Goal: Task Accomplishment & Management: Complete application form

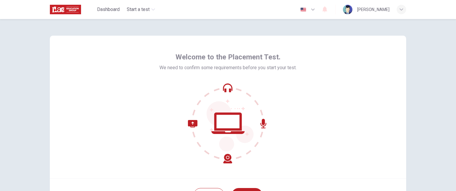
scroll to position [44, 0]
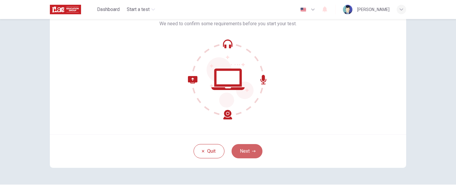
click at [247, 150] on button "Next" at bounding box center [247, 151] width 31 height 14
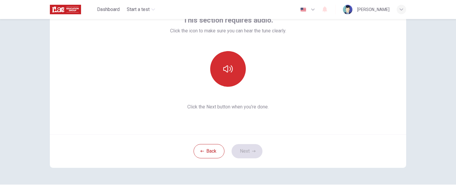
click at [226, 66] on icon "button" at bounding box center [228, 68] width 10 height 7
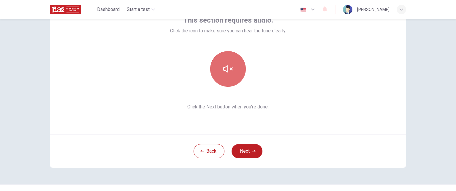
click at [226, 66] on icon "button" at bounding box center [228, 68] width 10 height 7
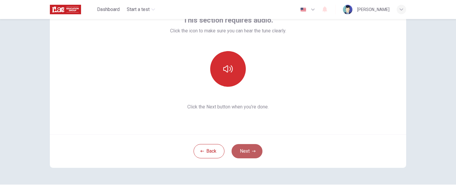
click at [247, 151] on button "Next" at bounding box center [247, 151] width 31 height 14
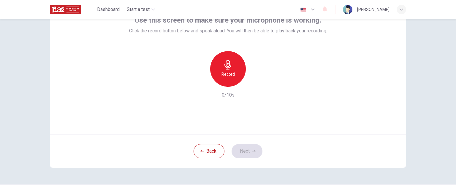
click at [229, 64] on icon "button" at bounding box center [228, 65] width 10 height 10
click at [245, 152] on button "Next" at bounding box center [247, 151] width 31 height 14
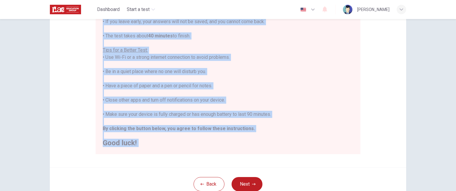
scroll to position [139, 0]
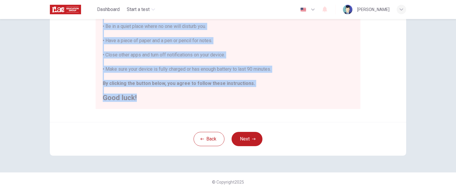
drag, startPoint x: 102, startPoint y: 31, endPoint x: 161, endPoint y: 96, distance: 87.3
click at [161, 96] on div "You are about to start a Placement Test . Before You Start the Test: • Once you…" at bounding box center [228, 19] width 251 height 164
copy div "You are about to start a Placement Test . Before You Start the Test: • Once you…"
click at [245, 94] on h2 "Good luck!" at bounding box center [228, 97] width 251 height 7
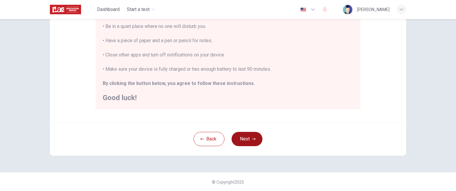
click at [248, 140] on button "Next" at bounding box center [247, 139] width 31 height 14
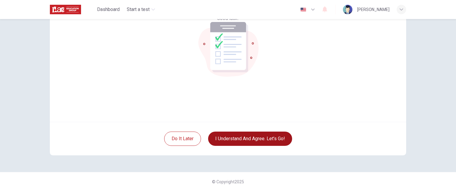
scroll to position [56, 0]
click at [251, 140] on button "I understand and agree. Let’s go!" at bounding box center [250, 139] width 84 height 14
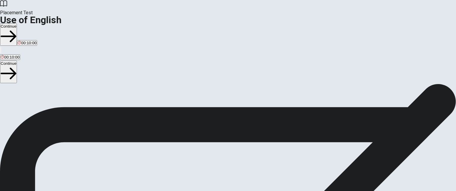
scroll to position [12, 0]
drag, startPoint x: 65, startPoint y: 39, endPoint x: 137, endPoint y: 122, distance: 109.6
click at [142, 135] on div "Use of English Section Directions You will answer 30 questions in total: • 15 g…" at bounding box center [228, 129] width 456 height 114
drag, startPoint x: 65, startPoint y: 39, endPoint x: 133, endPoint y: 144, distance: 124.6
click at [133, 144] on div "Use of English Section Directions You will answer 30 questions in total: • 15 g…" at bounding box center [228, 129] width 456 height 114
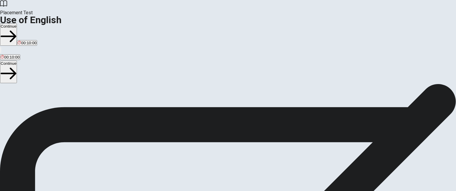
drag, startPoint x: 162, startPoint y: 171, endPoint x: 96, endPoint y: 115, distance: 86.0
click at [96, 115] on span "You will answer 30 questions in total: • 15 grammar questions • 15 vocabulary q…" at bounding box center [73, 128] width 146 height 113
click at [17, 23] on button "Continue" at bounding box center [8, 34] width 17 height 22
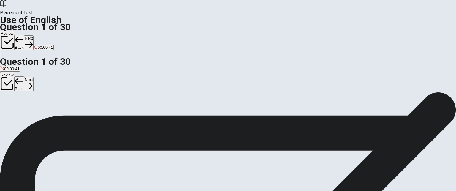
click at [10, 99] on span "finish" at bounding box center [5, 101] width 9 height 4
click at [33, 35] on button "Next" at bounding box center [28, 42] width 9 height 15
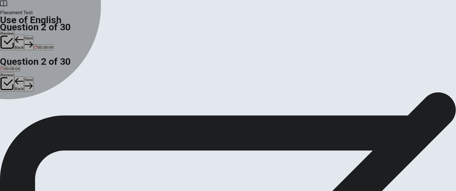
click at [43, 111] on div "B" at bounding box center [34, 109] width 18 height 4
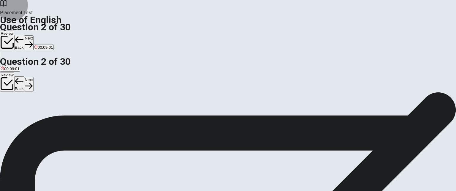
click at [33, 35] on button "Next" at bounding box center [28, 42] width 9 height 15
click at [20, 111] on div "B" at bounding box center [15, 109] width 10 height 4
click at [33, 35] on button "Next" at bounding box center [28, 42] width 9 height 15
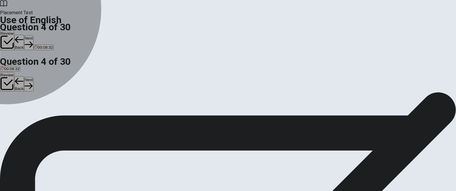
click at [36, 111] on div "D" at bounding box center [31, 109] width 9 height 4
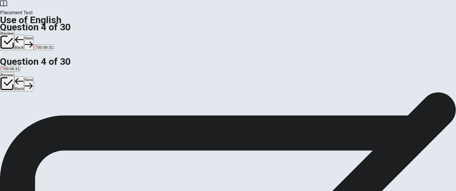
click at [33, 35] on button "Next" at bounding box center [28, 42] width 9 height 15
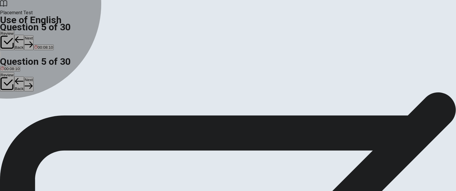
click at [23, 111] on div "C" at bounding box center [19, 109] width 8 height 4
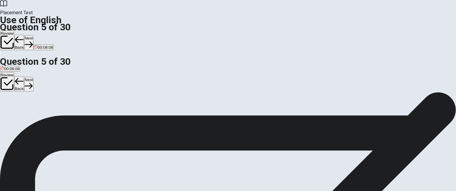
click at [33, 35] on button "Next" at bounding box center [28, 42] width 9 height 15
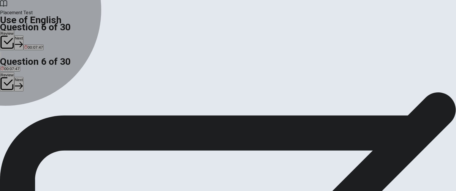
click at [17, 111] on div "B" at bounding box center [13, 109] width 7 height 4
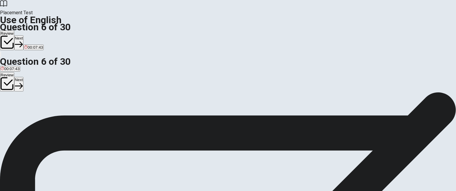
click at [23, 35] on button "Next" at bounding box center [18, 42] width 9 height 15
click at [18, 107] on div "A" at bounding box center [9, 109] width 17 height 4
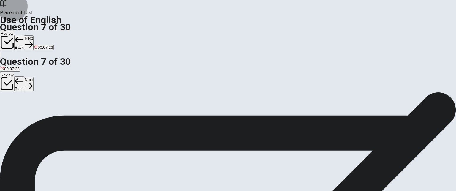
click at [33, 35] on button "Next" at bounding box center [28, 42] width 9 height 15
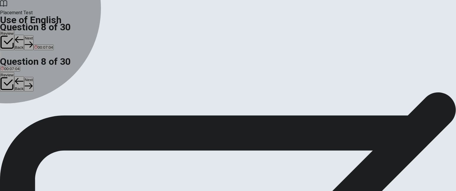
click at [28, 111] on div "C" at bounding box center [24, 109] width 7 height 4
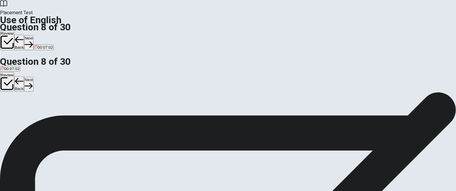
click at [33, 35] on button "Next" at bounding box center [28, 42] width 9 height 15
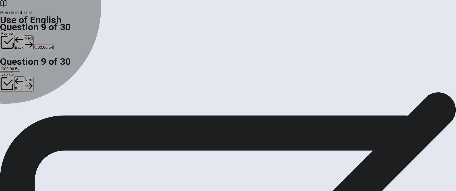
click at [40, 111] on div "D" at bounding box center [34, 109] width 11 height 4
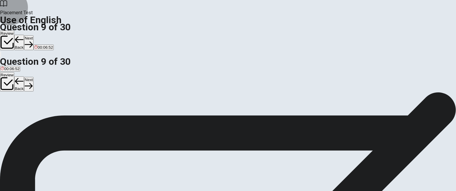
click at [33, 35] on button "Next" at bounding box center [28, 42] width 9 height 15
click at [75, 111] on div "D" at bounding box center [67, 109] width 16 height 4
click at [33, 35] on button "Next" at bounding box center [28, 42] width 9 height 15
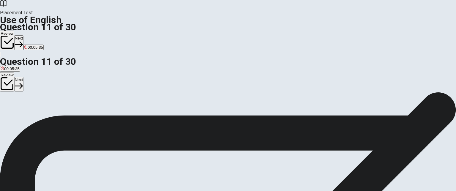
click at [19, 107] on div "A" at bounding box center [10, 109] width 18 height 4
click at [23, 35] on button "Next" at bounding box center [18, 42] width 9 height 15
click at [32, 111] on div "B" at bounding box center [25, 109] width 13 height 4
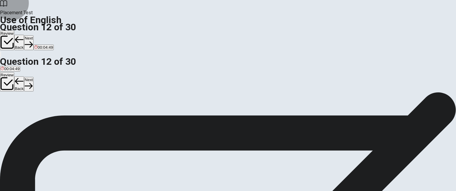
click at [33, 35] on button "Next" at bounding box center [28, 42] width 9 height 15
click at [67, 111] on div "C" at bounding box center [57, 109] width 18 height 4
click at [33, 35] on button "Next" at bounding box center [28, 42] width 9 height 15
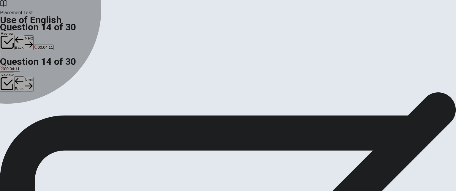
click at [7, 107] on div "A" at bounding box center [4, 109] width 6 height 4
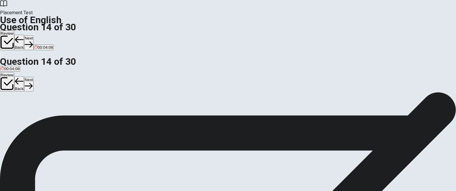
click at [33, 35] on button "Next" at bounding box center [28, 42] width 9 height 15
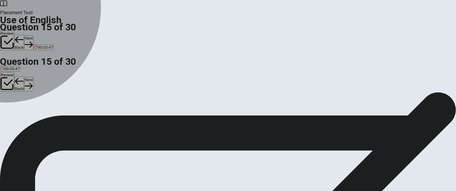
click at [37, 111] on div "D" at bounding box center [34, 109] width 5 height 4
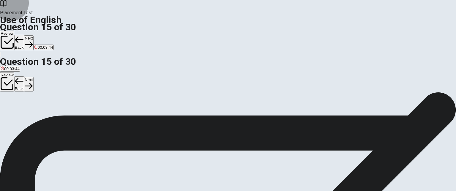
click at [33, 35] on button "Next" at bounding box center [28, 42] width 9 height 15
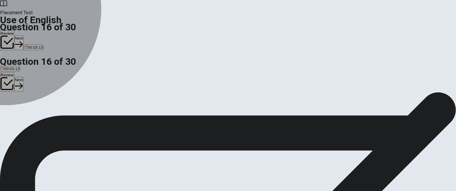
click at [10, 107] on div "A" at bounding box center [5, 109] width 9 height 4
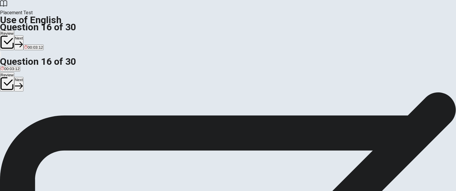
click at [23, 35] on button "Next" at bounding box center [18, 42] width 9 height 15
click at [6, 107] on div "A" at bounding box center [3, 109] width 5 height 4
click at [33, 35] on button "Next" at bounding box center [28, 42] width 9 height 15
click at [42, 111] on div "D" at bounding box center [36, 109] width 11 height 4
click at [33, 35] on button "Next" at bounding box center [28, 42] width 9 height 15
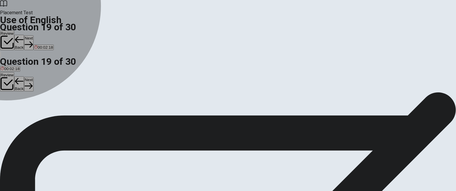
click at [10, 107] on div "A" at bounding box center [5, 109] width 9 height 4
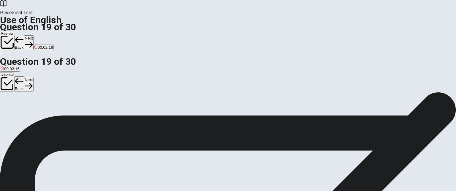
click at [33, 35] on button "Next" at bounding box center [28, 42] width 9 height 15
click at [44, 111] on div "C" at bounding box center [40, 109] width 8 height 4
click at [33, 35] on button "Next" at bounding box center [28, 42] width 9 height 15
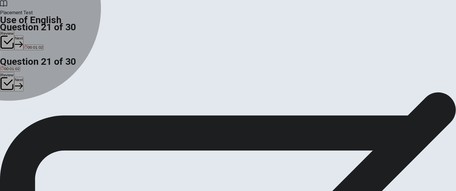
click at [34, 111] on div "C" at bounding box center [29, 109] width 10 height 4
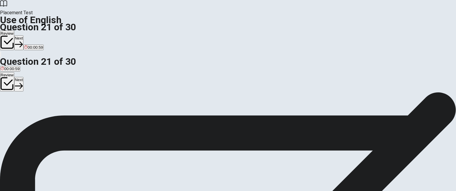
click at [23, 35] on button "Next" at bounding box center [18, 42] width 9 height 15
click at [7, 107] on div "A" at bounding box center [4, 109] width 6 height 4
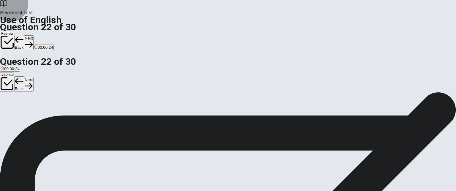
click at [33, 35] on button "Next" at bounding box center [28, 42] width 9 height 15
click at [27, 111] on div "B" at bounding box center [23, 109] width 8 height 4
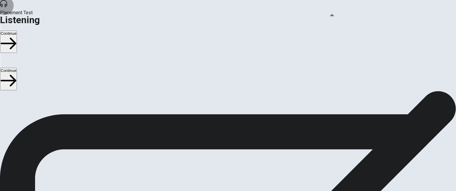
click at [1, 29] on icon "button" at bounding box center [1, 29] width 0 height 0
click at [17, 31] on button "Continue" at bounding box center [8, 42] width 17 height 22
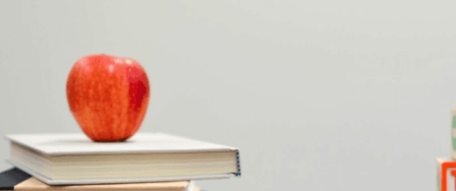
drag, startPoint x: 405, startPoint y: 47, endPoint x: 403, endPoint y: 91, distance: 44.3
click at [403, 91] on div "Question 1 What does the woman remind him to do? A Take it with food B Take it …" at bounding box center [228, 164] width 456 height 146
click at [1, 29] on icon "button" at bounding box center [1, 29] width 0 height 0
click at [171, 94] on img at bounding box center [228, 95] width 456 height 191
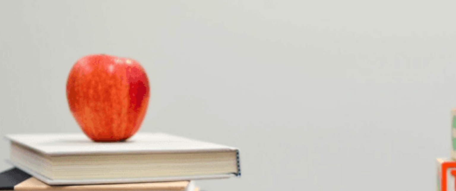
click at [7, 7] on icon at bounding box center [3, 3] width 7 height 7
click at [1, 24] on button "button" at bounding box center [0, 27] width 1 height 6
click at [98, 67] on img at bounding box center [228, 95] width 456 height 191
click at [76, 16] on h1 "Listening" at bounding box center [228, 19] width 456 height 7
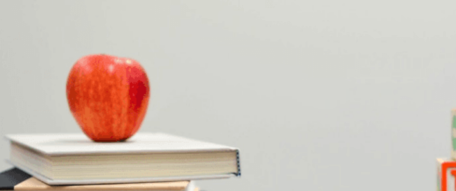
click at [68, 9] on span "Placement Test" at bounding box center [228, 12] width 456 height 7
click at [7, 7] on icon at bounding box center [3, 3] width 7 height 7
click at [1, 29] on icon "button" at bounding box center [1, 29] width 0 height 0
click at [319, 16] on span at bounding box center [319, 16] width 0 height 0
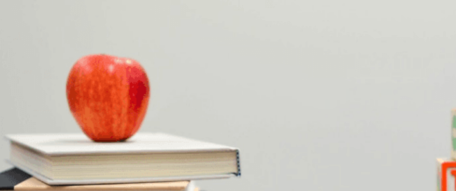
drag, startPoint x: 405, startPoint y: 129, endPoint x: 400, endPoint y: 5, distance: 123.4
click at [400, 5] on div "Placement Test Listening Continue Continue Question 1 What does the woman remin…" at bounding box center [228, 95] width 456 height 191
click at [1, 24] on button "button" at bounding box center [0, 27] width 1 height 6
click at [75, 16] on h1 "Listening" at bounding box center [228, 19] width 456 height 7
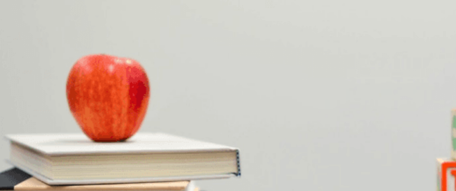
click at [7, 7] on icon at bounding box center [3, 3] width 7 height 7
drag, startPoint x: 53, startPoint y: 11, endPoint x: 126, endPoint y: 39, distance: 78.1
click at [7, 7] on icon at bounding box center [3, 3] width 7 height 7
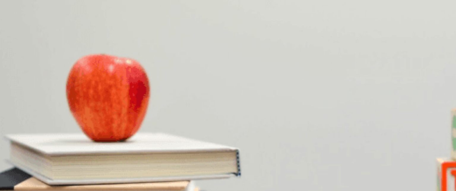
drag, startPoint x: 170, startPoint y: 70, endPoint x: 175, endPoint y: 90, distance: 20.8
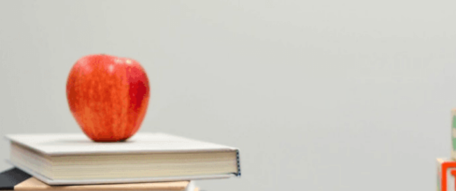
drag, startPoint x: 163, startPoint y: 84, endPoint x: 113, endPoint y: 130, distance: 68.1
click at [80, 153] on img at bounding box center [228, 95] width 456 height 191
click at [85, 162] on img at bounding box center [228, 95] width 456 height 191
drag, startPoint x: 85, startPoint y: 162, endPoint x: 239, endPoint y: 136, distance: 156.1
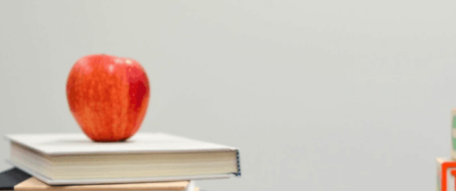
click at [225, 138] on div "Question 1 What does the woman remind him to do? A Take it with food B Take it …" at bounding box center [228, 164] width 456 height 146
click at [113, 153] on img at bounding box center [228, 95] width 456 height 191
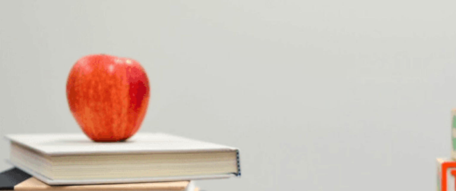
click at [92, 115] on img at bounding box center [228, 95] width 456 height 191
click at [70, 16] on h1 "Listening" at bounding box center [228, 19] width 456 height 7
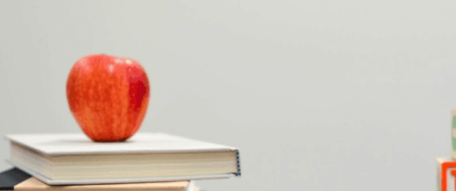
click at [7, 7] on icon at bounding box center [3, 3] width 7 height 7
drag, startPoint x: 55, startPoint y: 10, endPoint x: 238, endPoint y: 20, distance: 183.0
click at [184, 6] on div "Placement Test Listening Continue" at bounding box center [228, 30] width 456 height 61
click at [1, 24] on button "button" at bounding box center [0, 27] width 1 height 6
click at [148, 132] on img at bounding box center [228, 95] width 456 height 191
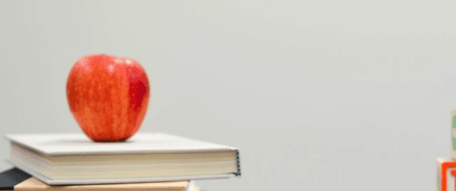
click at [148, 132] on img at bounding box center [228, 95] width 456 height 191
click at [130, 104] on img at bounding box center [228, 95] width 456 height 191
click at [127, 117] on div "D" at bounding box center [111, 115] width 30 height 4
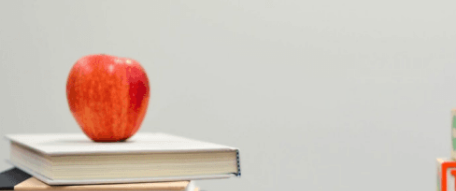
scroll to position [135, 0]
click at [27, 138] on div "B" at bounding box center [20, 140] width 12 height 4
click at [67, 163] on div "B" at bounding box center [50, 165] width 33 height 4
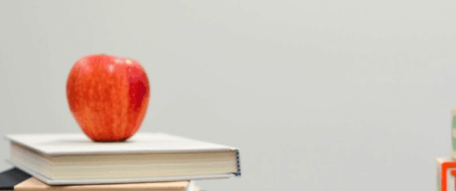
click at [137, 151] on div "D" at bounding box center [117, 153] width 39 height 4
click at [17, 176] on div "A" at bounding box center [9, 178] width 17 height 4
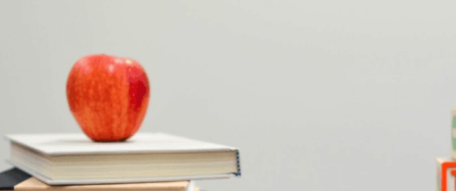
click at [33, 167] on span "[PERSON_NAME]" at bounding box center [17, 169] width 33 height 4
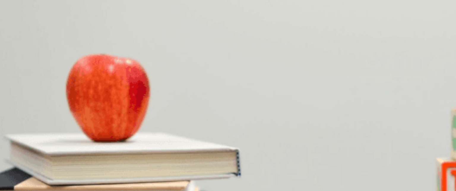
scroll to position [18, 0]
click at [29, 117] on span "Take it with food" at bounding box center [15, 119] width 29 height 4
click at [40, 138] on div "C" at bounding box center [34, 140] width 12 height 4
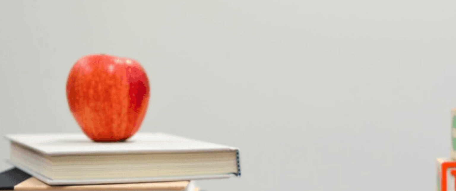
click at [56, 163] on span "Pick up a prescription" at bounding box center [37, 165] width 38 height 4
click at [34, 133] on button "A If he has questions" at bounding box center [17, 138] width 34 height 10
click at [17, 31] on button "Continue" at bounding box center [8, 42] width 17 height 22
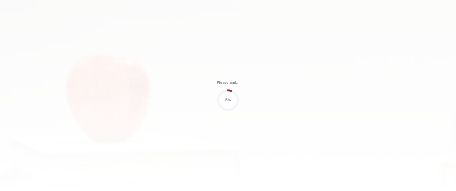
type input "62"
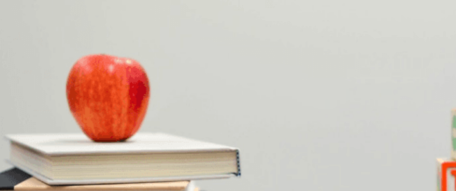
scroll to position [551, 0]
click at [56, 144] on div "B" at bounding box center [43, 146] width 26 height 4
click at [25, 119] on div "A" at bounding box center [13, 121] width 24 height 4
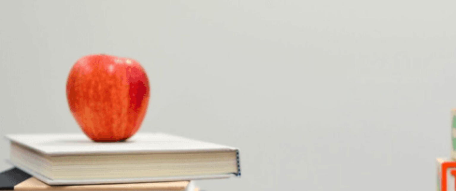
drag, startPoint x: 405, startPoint y: 112, endPoint x: 399, endPoint y: 74, distance: 38.2
click at [399, 74] on div "Question 6 When does the man plan to take his trip? A Next month B On a weekend…" at bounding box center [228, 91] width 456 height 125
click at [36, 94] on div "A" at bounding box center [18, 96] width 35 height 4
click at [18, 73] on div "A" at bounding box center [9, 71] width 17 height 4
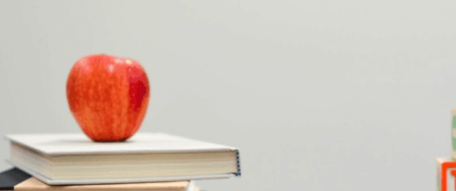
scroll to position [0, 0]
click at [21, 113] on div "A" at bounding box center [11, 115] width 20 height 4
click at [64, 138] on div "D" at bounding box center [55, 140] width 15 height 4
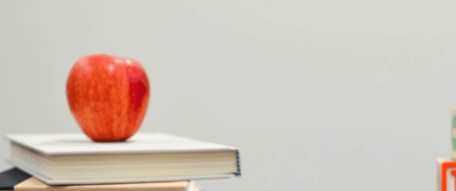
click at [17, 31] on button "Continue" at bounding box center [8, 42] width 17 height 22
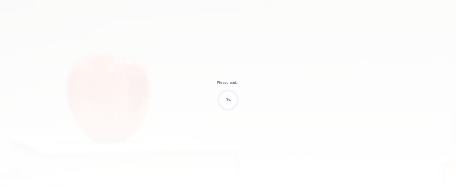
type input "53"
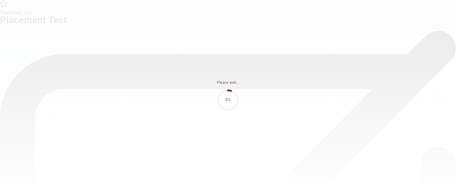
scroll to position [0, 0]
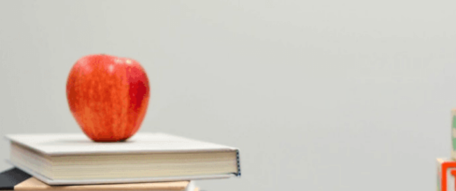
click at [36, 113] on div "B" at bounding box center [26, 115] width 17 height 4
click at [48, 138] on div "B" at bounding box center [38, 140] width 18 height 4
click at [95, 163] on div "C" at bounding box center [79, 165] width 34 height 4
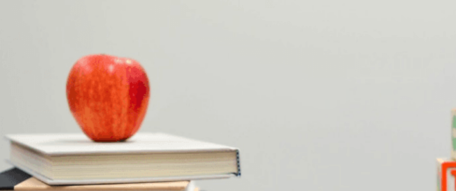
scroll to position [437, 0]
click at [14, 188] on div "A" at bounding box center [7, 190] width 13 height 4
click at [63, 135] on div "B" at bounding box center [47, 137] width 31 height 4
click at [103, 135] on div "C" at bounding box center [83, 137] width 39 height 4
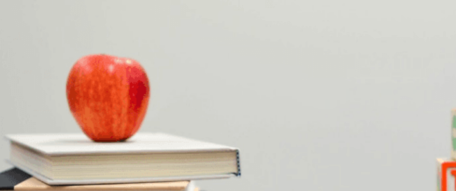
scroll to position [0, 0]
click at [64, 117] on div "D" at bounding box center [58, 115] width 11 height 4
click at [44, 122] on div "C" at bounding box center [35, 124] width 18 height 4
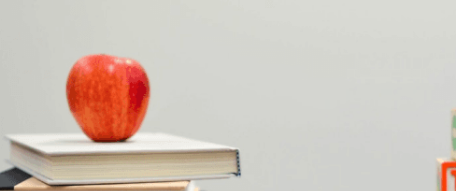
click at [60, 101] on span "Check the menu" at bounding box center [45, 103] width 29 height 4
click at [17, 31] on button "Continue" at bounding box center [8, 42] width 17 height 22
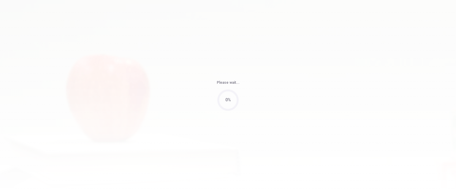
type input "56"
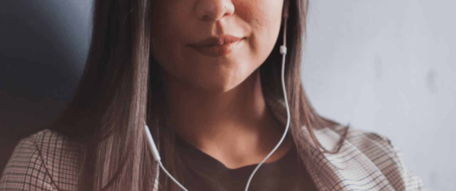
scroll to position [43, 0]
click at [17, 31] on button "Continue" at bounding box center [8, 42] width 17 height 22
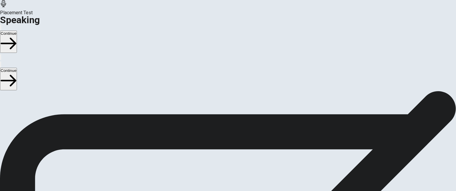
click at [227, 171] on icon "Play Audio" at bounding box center [225, 174] width 6 height 7
click at [227, 171] on icon "Record Again" at bounding box center [223, 174] width 7 height 7
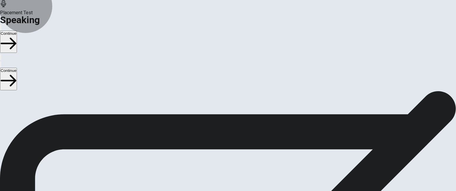
click at [241, 166] on button "Record Again" at bounding box center [228, 180] width 25 height 29
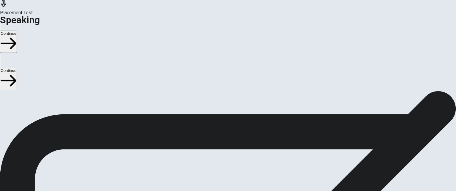
scroll to position [67, 0]
click at [17, 31] on button "Continue" at bounding box center [8, 42] width 17 height 22
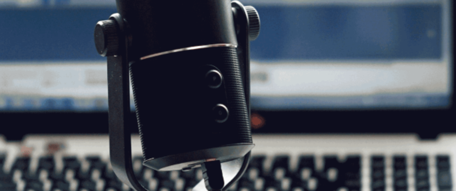
scroll to position [44, 0]
click at [17, 31] on button "Continue" at bounding box center [8, 42] width 17 height 22
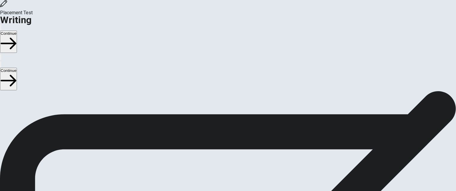
scroll to position [21, 0]
click at [17, 31] on button "Continue" at bounding box center [8, 42] width 17 height 22
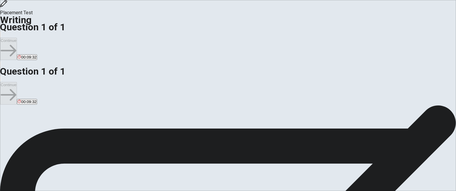
scroll to position [0, 0]
type textarea "I like different TV Shows. For example, in [GEOGRAPHIC_DATA], I was La Red, it …"
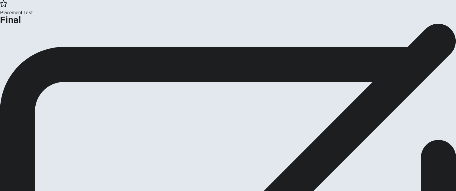
click at [24, 53] on button "Continue" at bounding box center [12, 49] width 24 height 8
